Goal: Task Accomplishment & Management: Use online tool/utility

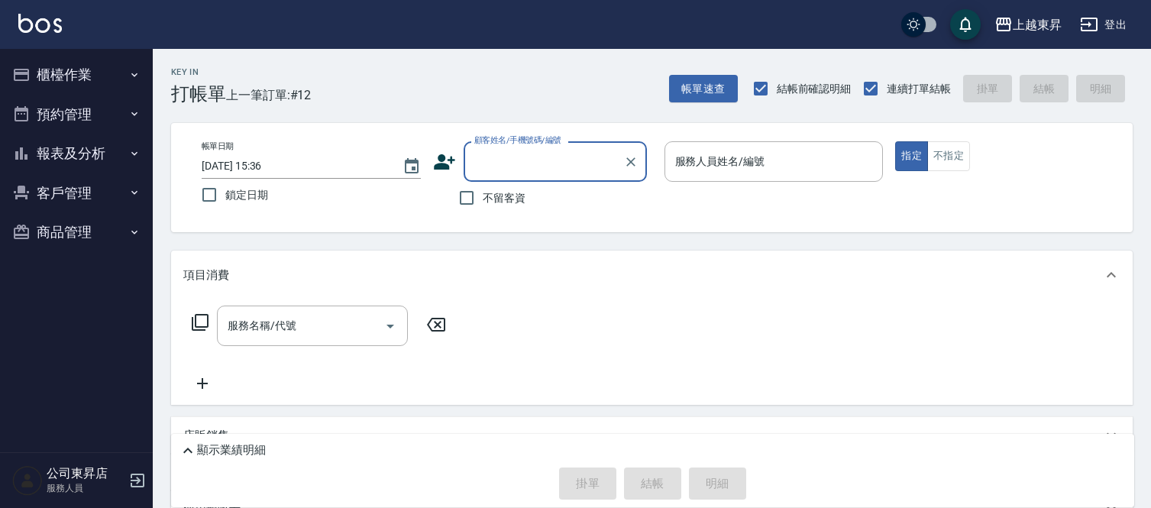
scroll to position [85, 0]
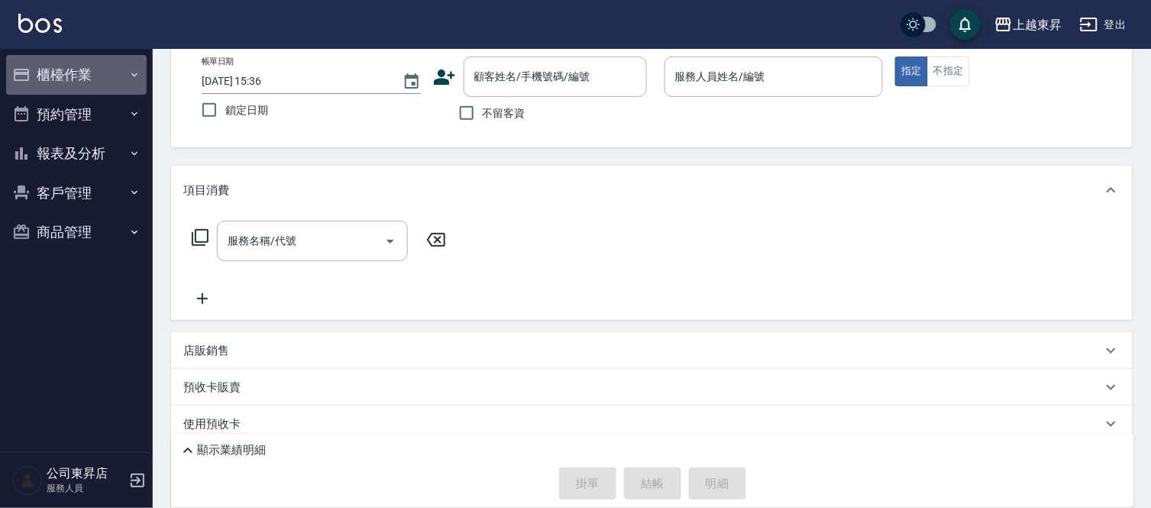
click at [128, 75] on icon "button" at bounding box center [134, 75] width 12 height 12
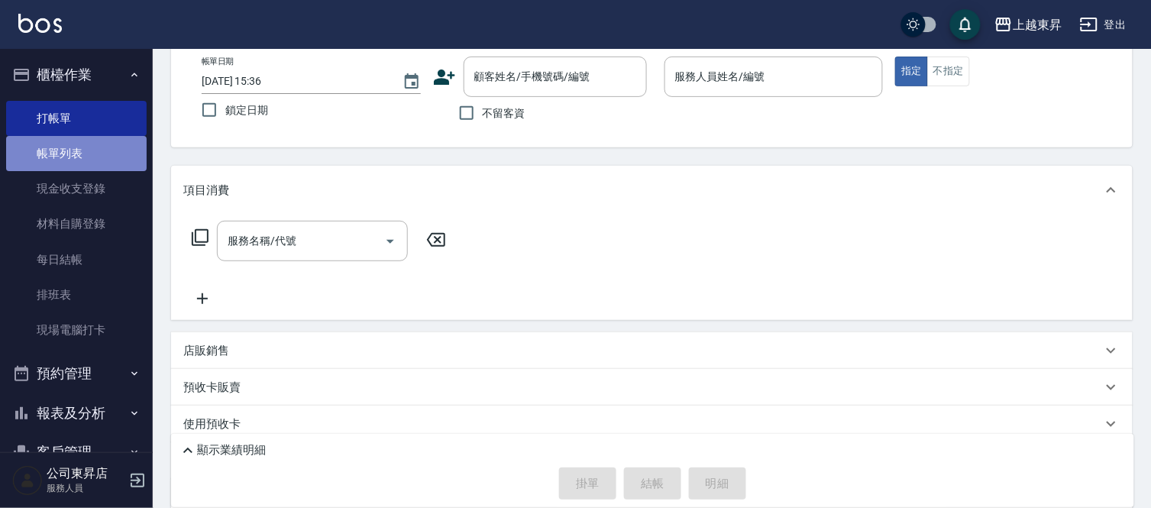
click at [86, 156] on link "帳單列表" at bounding box center [76, 153] width 141 height 35
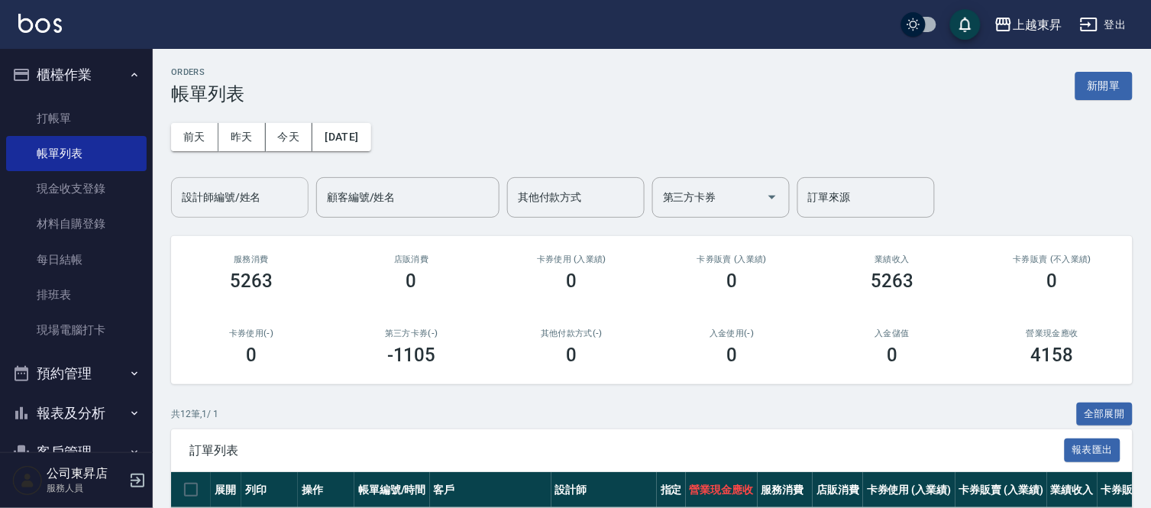
click at [203, 193] on input "設計師編號/姓名" at bounding box center [240, 197] width 124 height 27
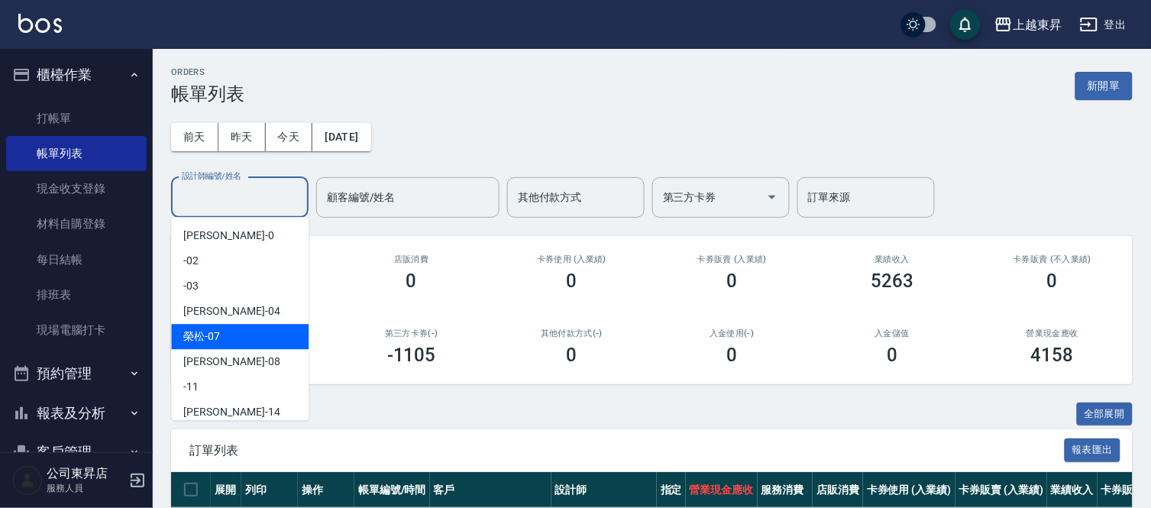
click at [210, 333] on span "[PERSON_NAME] -07" at bounding box center [201, 336] width 37 height 16
type input "[PERSON_NAME]-07"
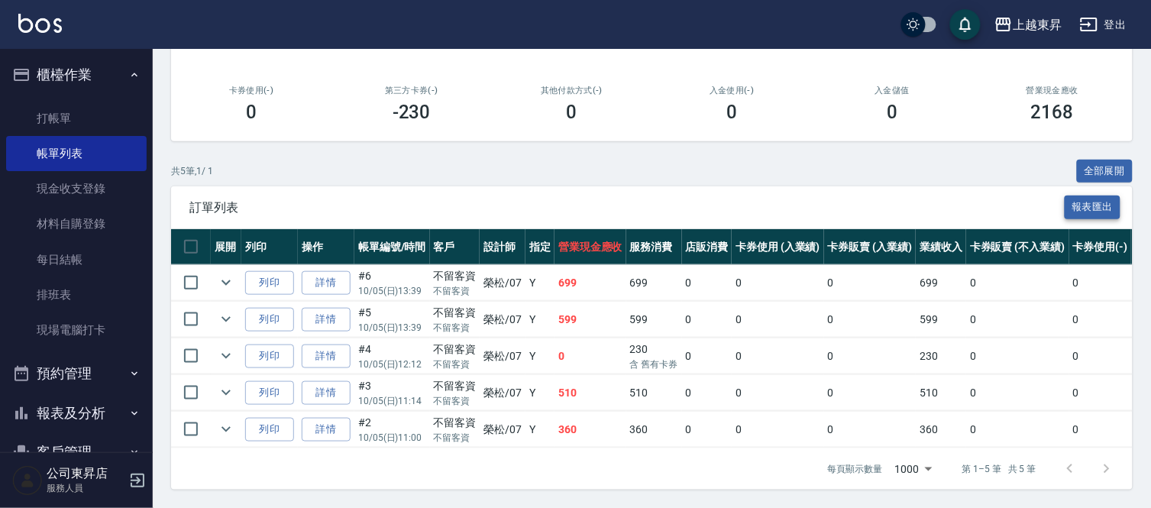
scroll to position [256, 0]
click at [70, 105] on link "打帳單" at bounding box center [76, 118] width 141 height 35
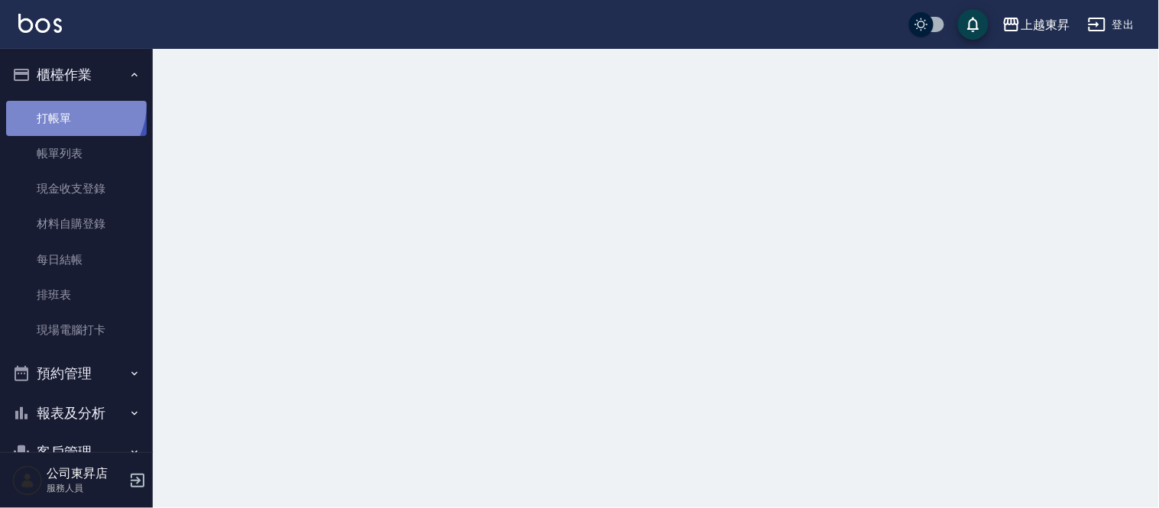
click at [70, 104] on link "打帳單" at bounding box center [76, 118] width 141 height 35
